Goal: Navigation & Orientation: Find specific page/section

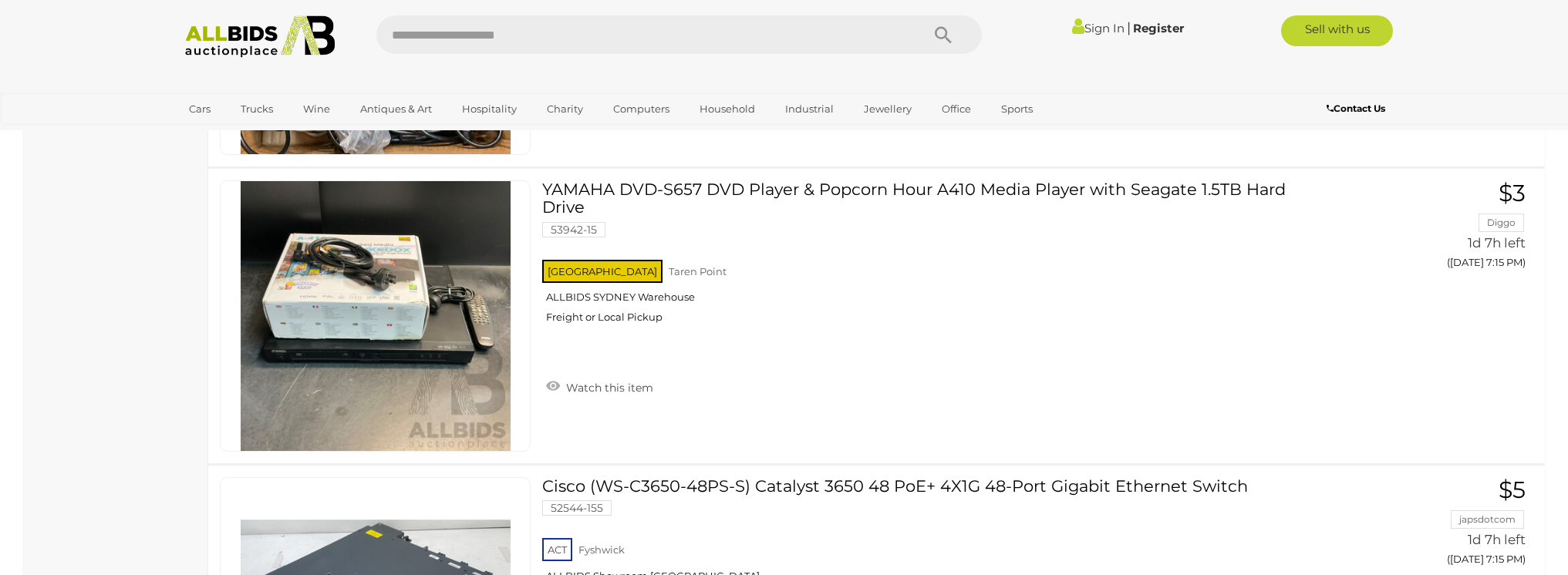
scroll to position [13867, 0]
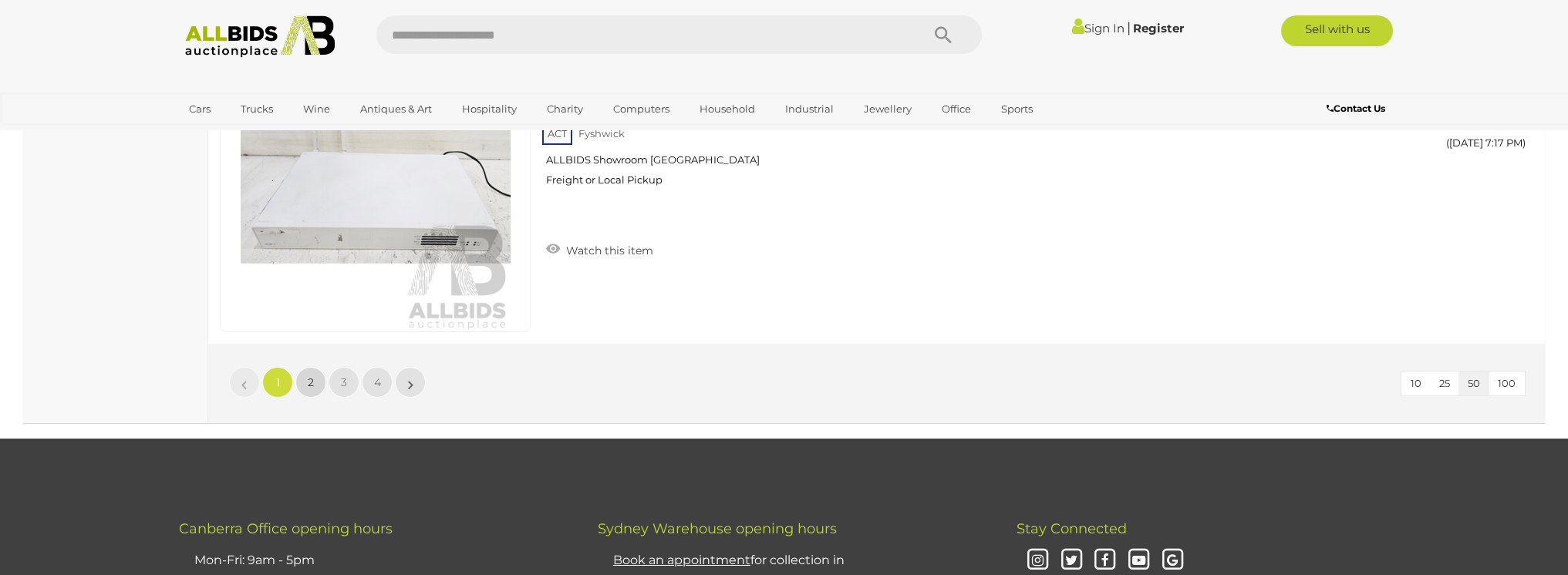
click at [313, 377] on span "2" at bounding box center [310, 382] width 6 height 14
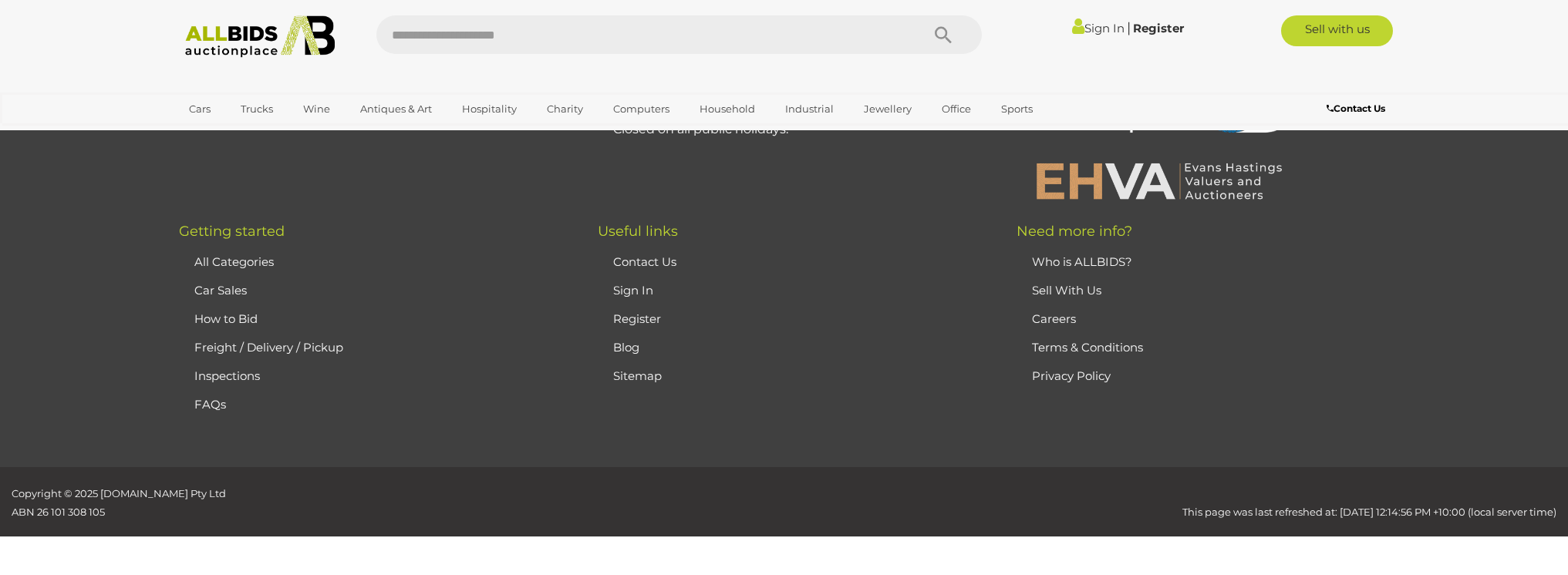
scroll to position [197, 0]
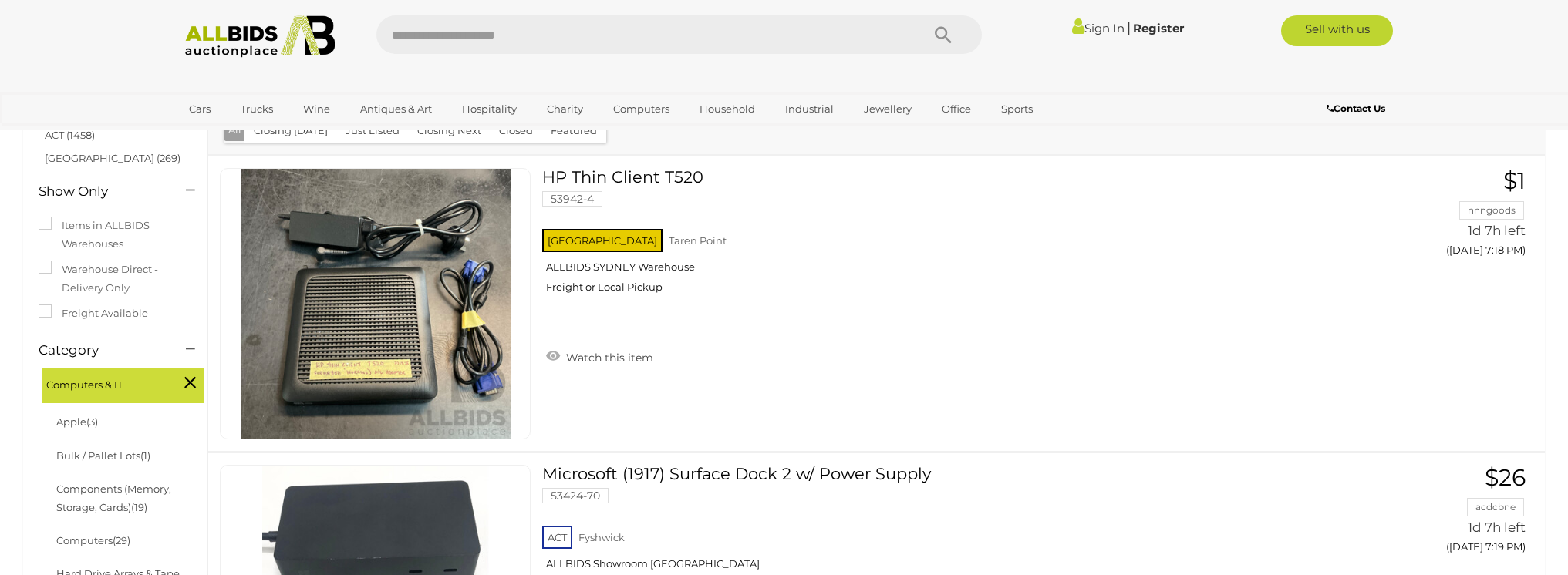
click at [623, 10] on div "Sign In |" at bounding box center [784, 31] width 1568 height 62
click at [616, 29] on input "text" at bounding box center [641, 35] width 529 height 39
type input "********"
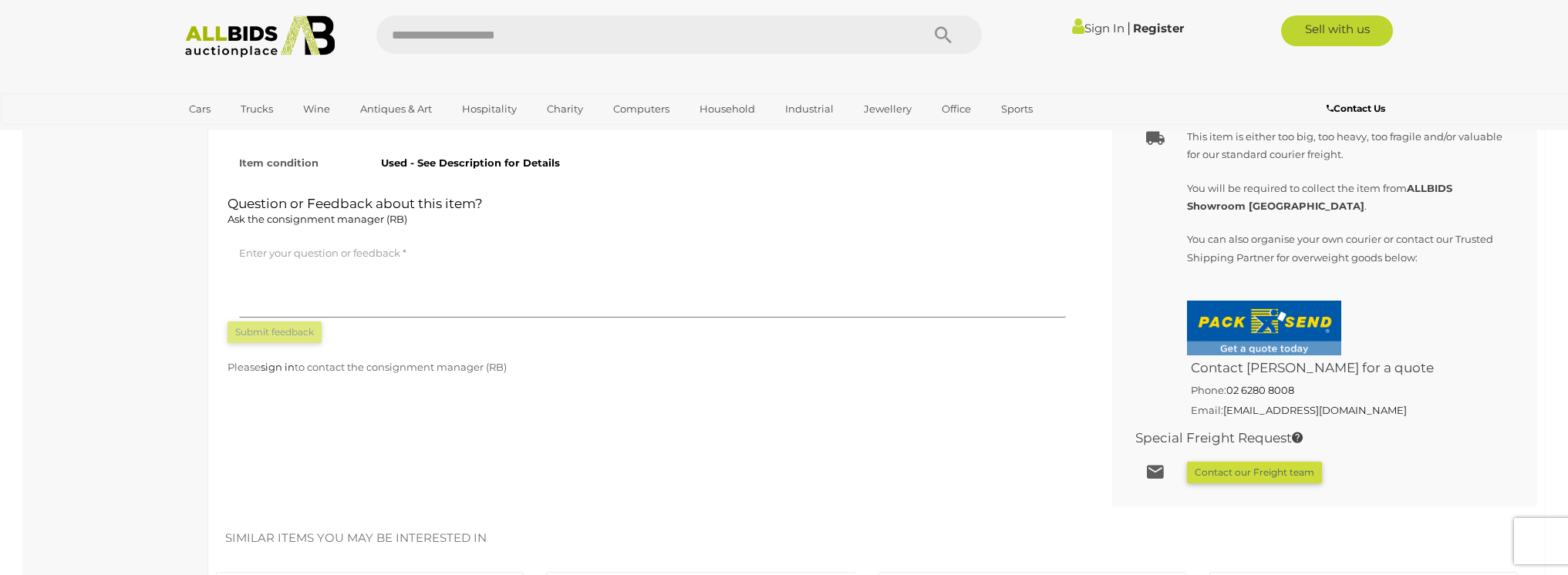
scroll to position [824, 0]
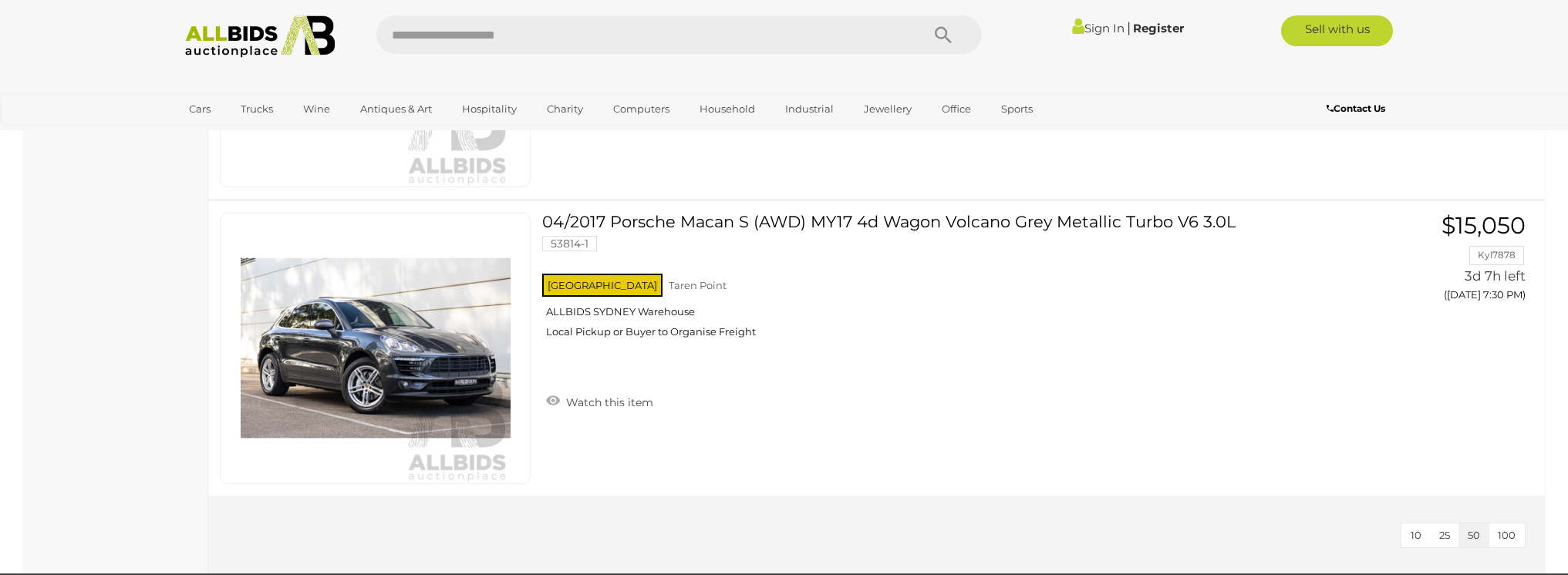
scroll to position [845, 0]
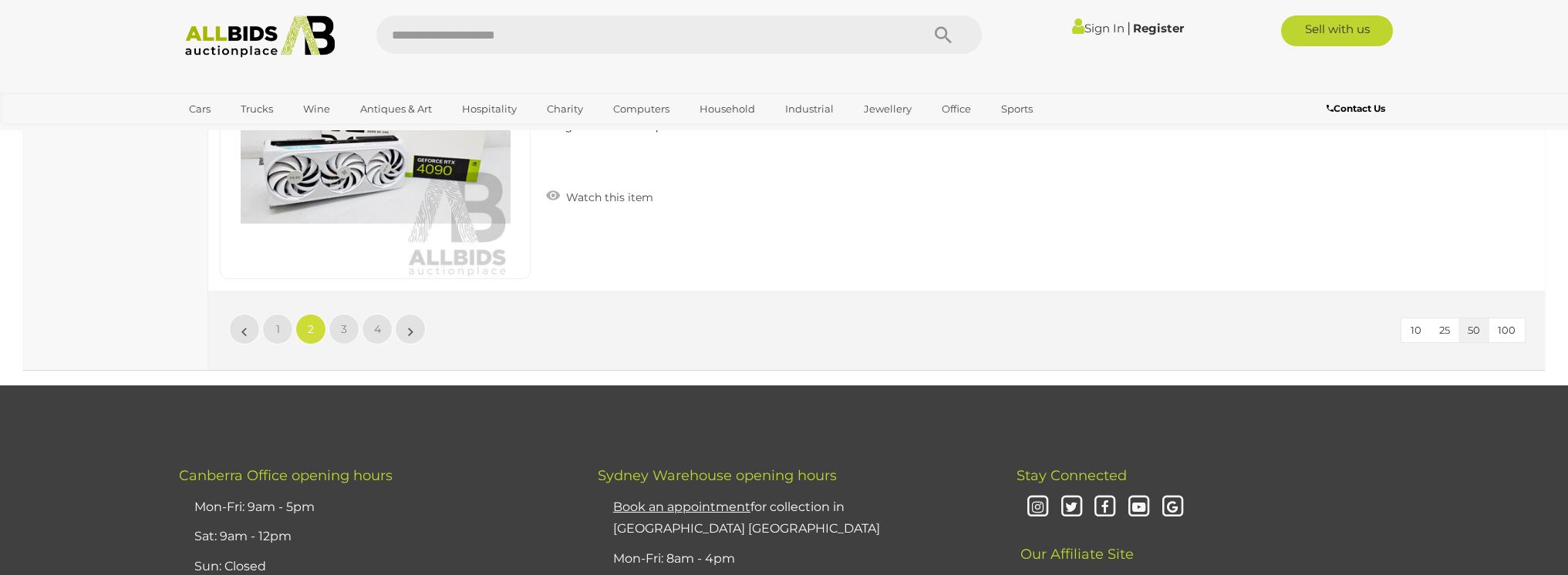
scroll to position [14899, 0]
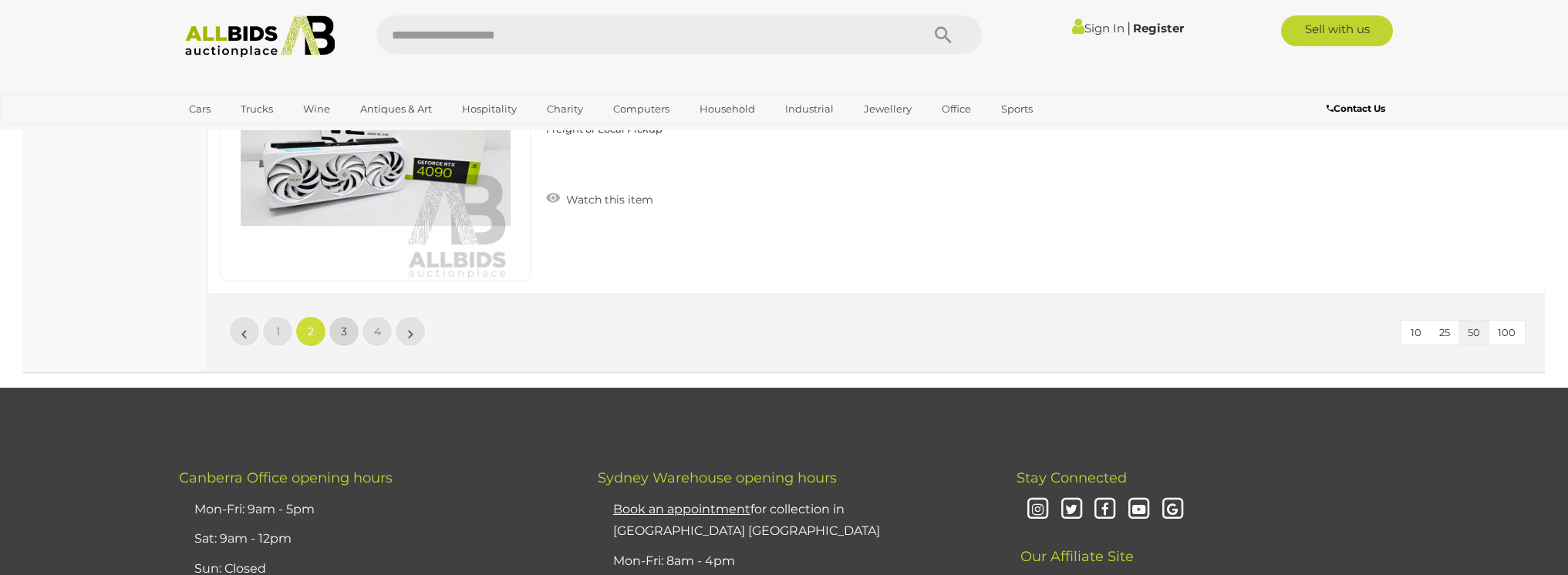
click at [350, 340] on link "3" at bounding box center [344, 331] width 31 height 31
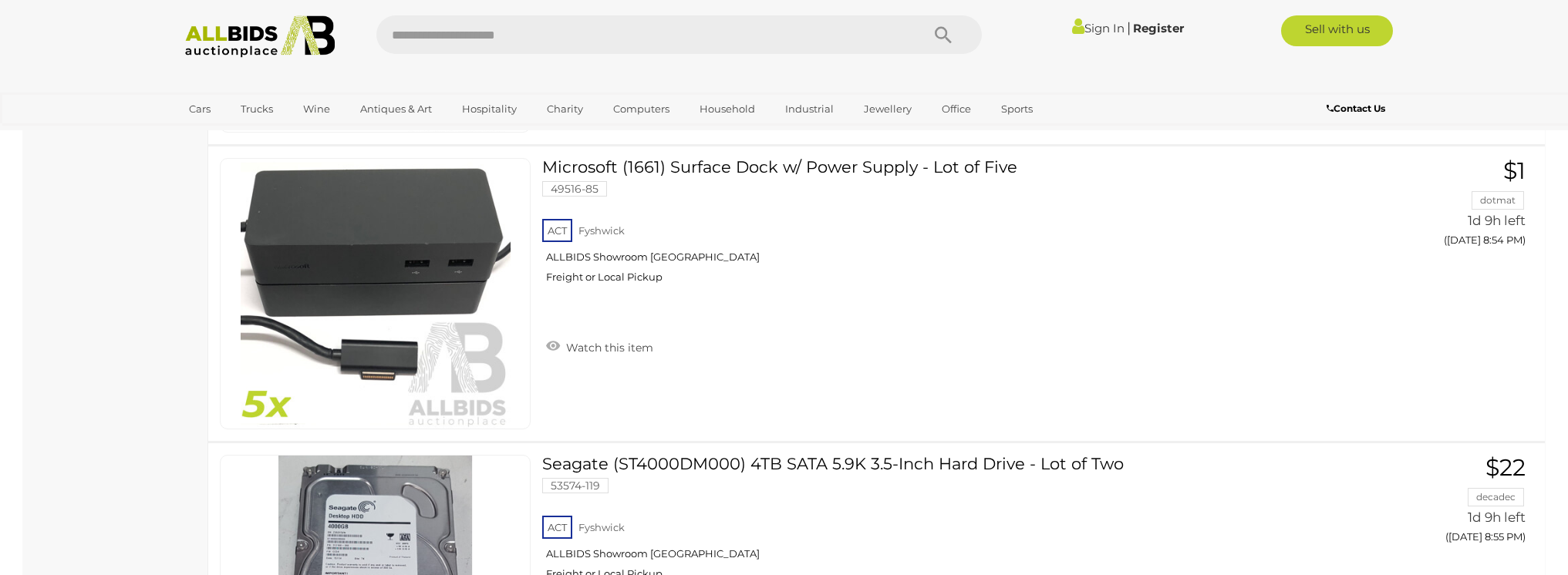
scroll to position [14695, 0]
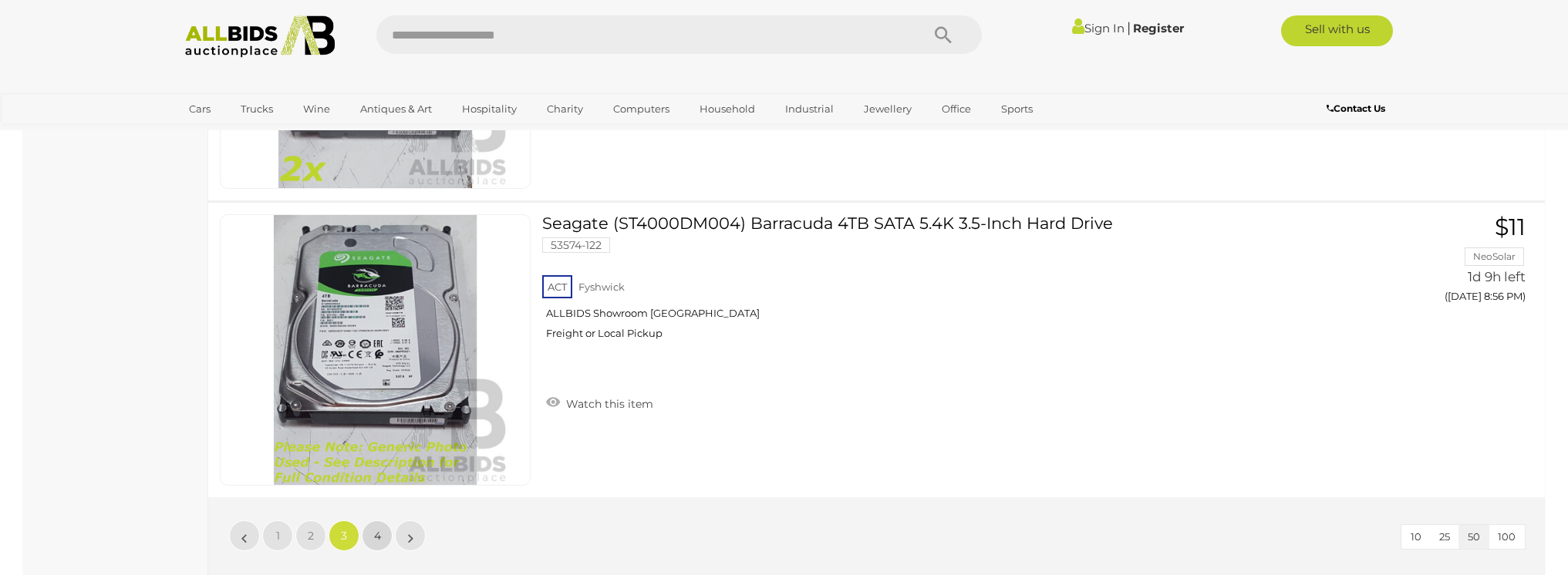
click at [372, 544] on link "4" at bounding box center [377, 535] width 31 height 31
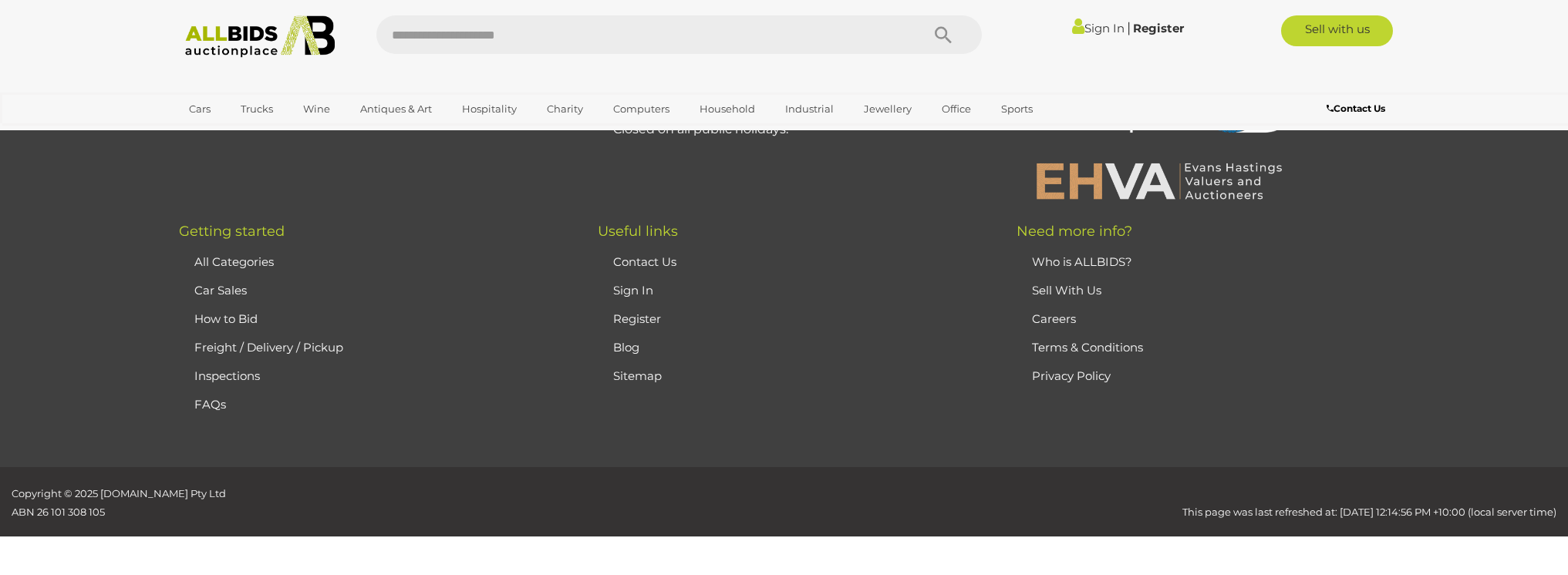
scroll to position [197, 0]
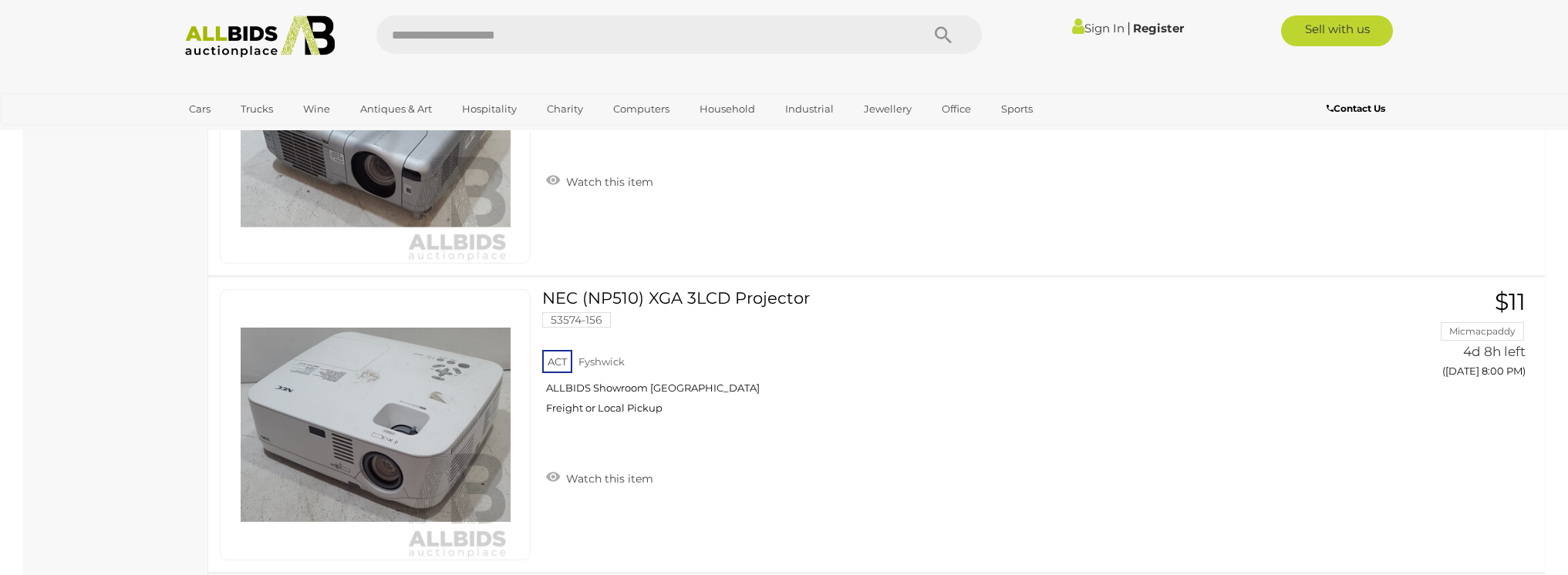
scroll to position [5670, 0]
